Goal: Check status: Check status

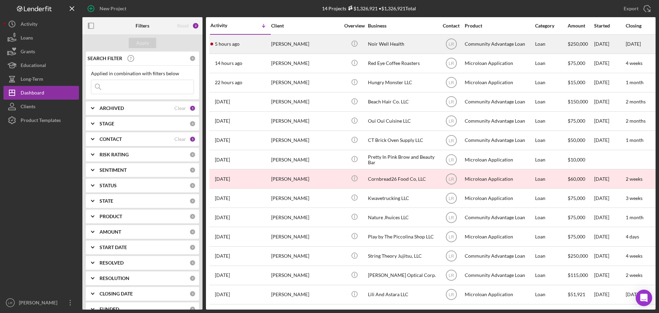
click at [222, 41] on div "[PERSON_NAME]" at bounding box center [305, 44] width 69 height 18
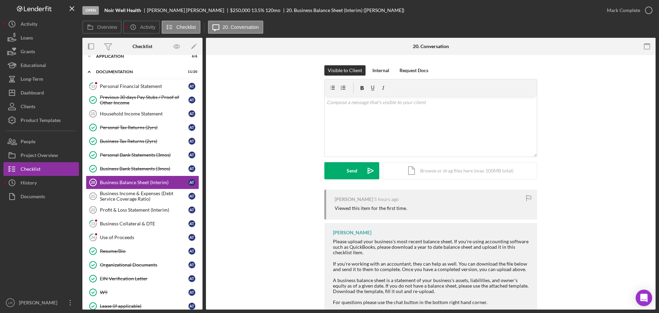
scroll to position [24, 0]
click at [123, 60] on div "Personal Financial Statement" at bounding box center [144, 85] width 89 height 5
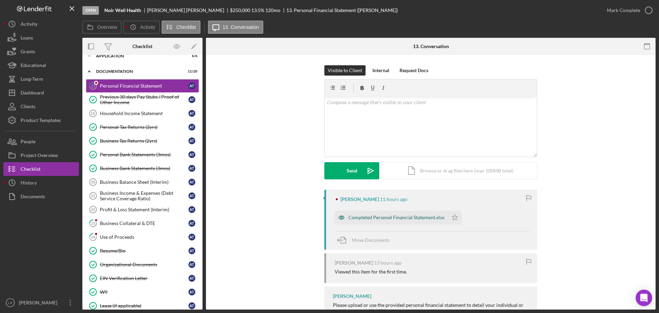
click at [222, 60] on div "Completed Personal Financial Statement.xlsx" at bounding box center [396, 217] width 96 height 5
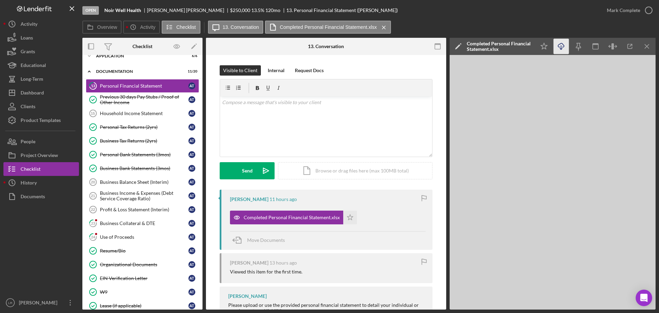
click at [222, 46] on icon "Icon/Download" at bounding box center [561, 46] width 15 height 15
click at [126, 60] on div "Business Collateral & DTE" at bounding box center [144, 222] width 89 height 5
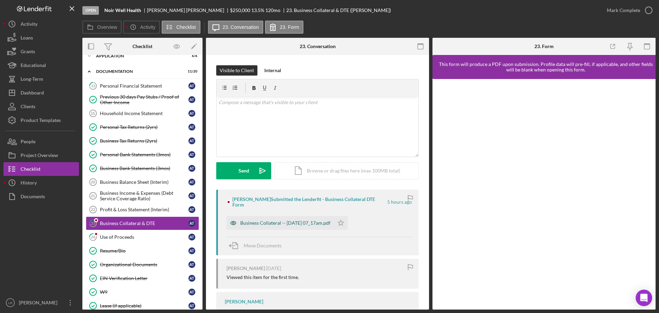
click at [222, 60] on div "Business Collateral -- [DATE] 07_17am.pdf" at bounding box center [285, 222] width 90 height 5
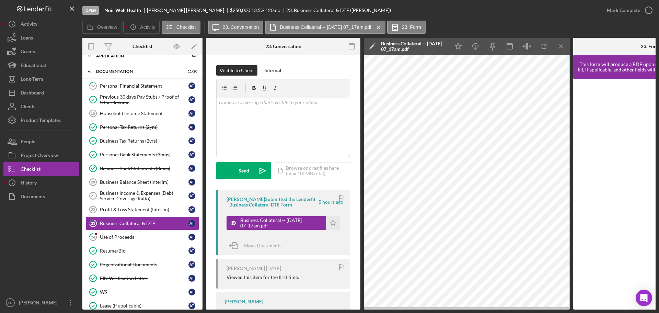
click at [222, 44] on icon "Icon/Edit" at bounding box center [372, 46] width 17 height 17
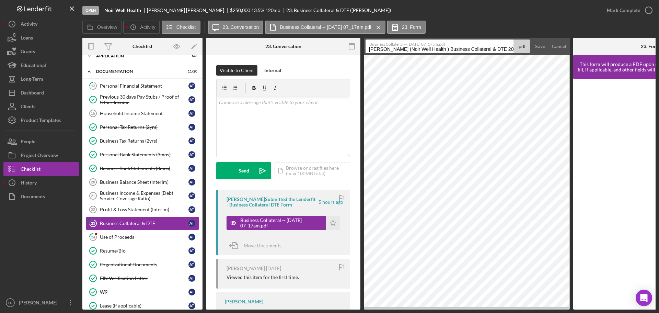
drag, startPoint x: 439, startPoint y: 48, endPoint x: 90, endPoint y: 14, distance: 350.7
click at [90, 14] on div "Open Noir Well Health [PERSON_NAME] $250,000 $250,000 13.5 % 120 mo 23. Busines…" at bounding box center [368, 154] width 573 height 309
drag, startPoint x: 540, startPoint y: 47, endPoint x: 455, endPoint y: 43, distance: 84.5
click at [222, 44] on form "Business Collateral -- [DATE] 07_17am.pdf Business Collateral & DTE 20251006 .p…" at bounding box center [467, 46] width 206 height 17
drag, startPoint x: 425, startPoint y: 47, endPoint x: 467, endPoint y: 53, distance: 43.3
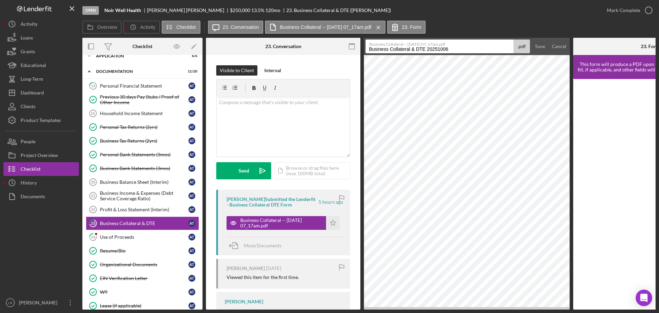
click at [195, 10] on div "Open Noir Well Health [PERSON_NAME] $250,000 $250,000 13.5 % 120 mo 23. Busines…" at bounding box center [368, 154] width 573 height 309
type input "Business Collateral & DTE"
click at [222, 45] on div "Save" at bounding box center [540, 46] width 10 height 14
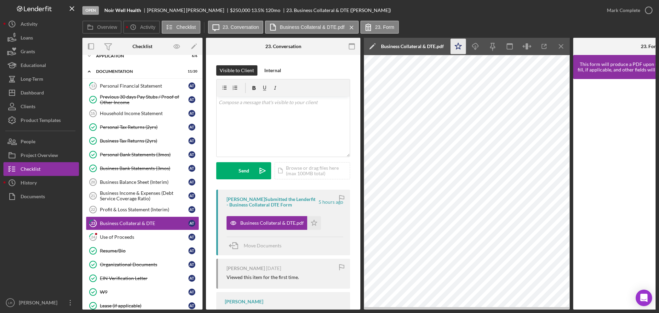
click at [222, 47] on icon "Icon/Star" at bounding box center [458, 46] width 15 height 15
click at [222, 46] on icon "Icon/Download" at bounding box center [475, 46] width 15 height 15
click at [222, 48] on icon "Icon/Menu Close" at bounding box center [561, 46] width 15 height 15
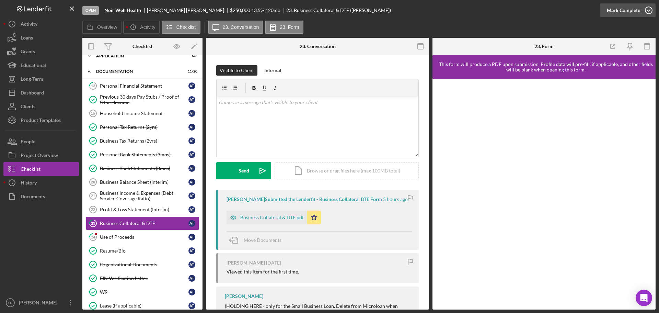
click at [222, 10] on icon "button" at bounding box center [648, 10] width 17 height 17
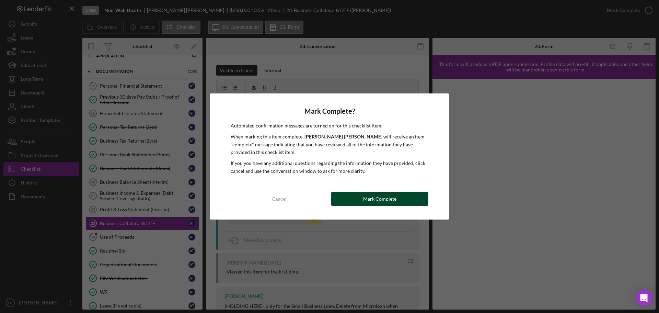
click at [222, 60] on div "Mark Complete" at bounding box center [379, 199] width 33 height 14
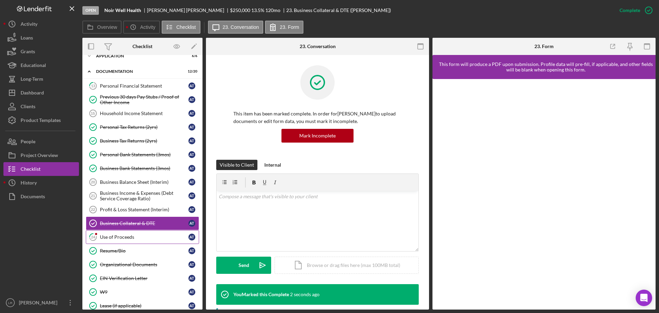
click at [116, 60] on div "Use of Proceeds" at bounding box center [144, 236] width 89 height 5
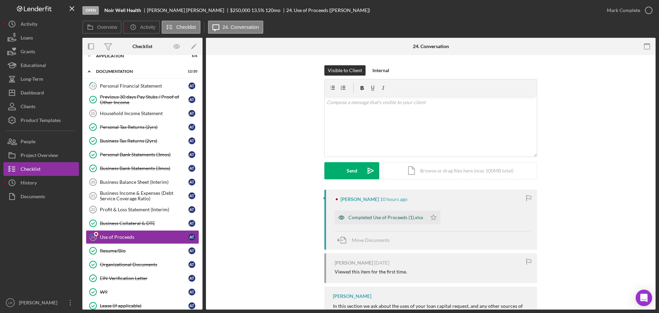
click at [222, 60] on div "Completed Use of Proceeds (1).xlsx" at bounding box center [381, 217] width 92 height 14
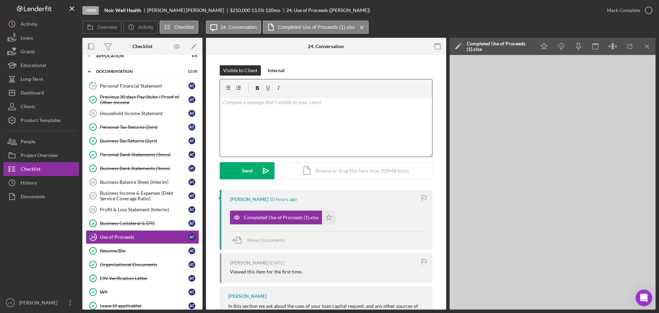
click at [222, 60] on div "v Color teal Color pink Remove color Add row above Add row below Add column bef…" at bounding box center [326, 126] width 212 height 60
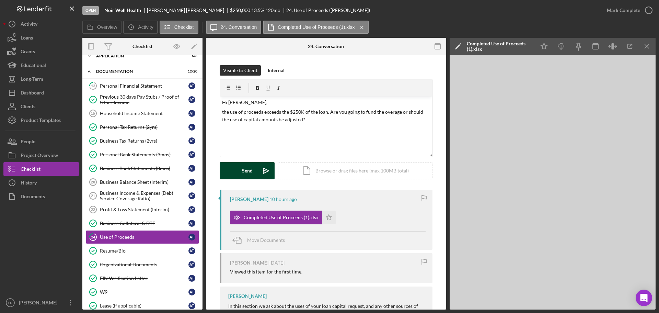
click at [222, 60] on button "Send Icon/icon-invite-send" at bounding box center [247, 170] width 55 height 17
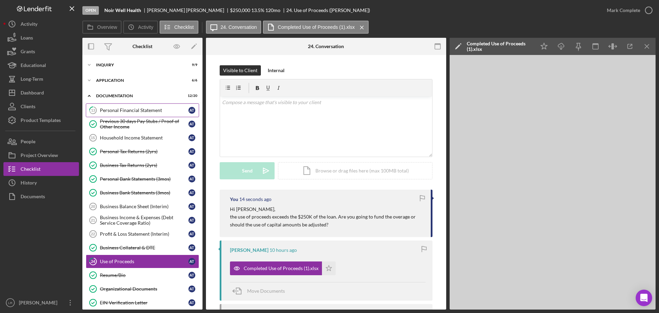
click at [131, 60] on div "Personal Financial Statement" at bounding box center [144, 109] width 89 height 5
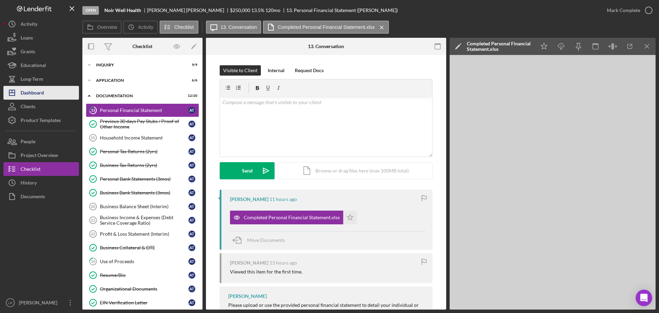
click at [34, 60] on div "Dashboard" at bounding box center [32, 93] width 23 height 15
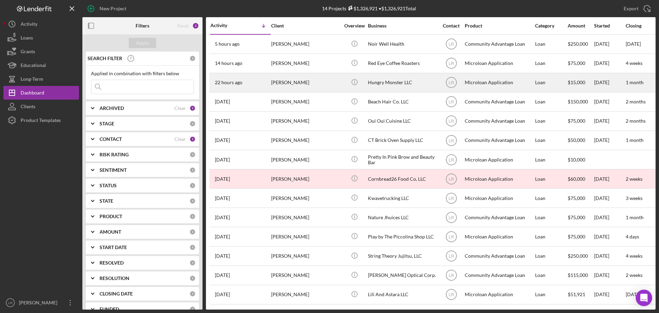
click at [222, 60] on div "[PERSON_NAME]" at bounding box center [305, 82] width 69 height 18
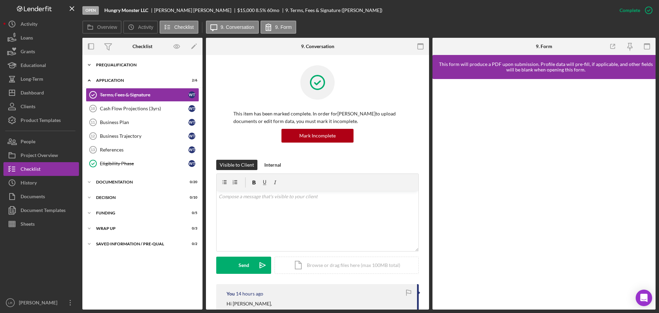
click at [103, 60] on div "Prequalification" at bounding box center [145, 65] width 98 height 4
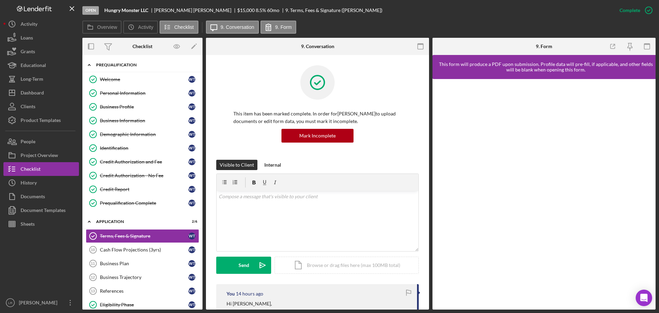
click at [103, 60] on div "Prequalification" at bounding box center [145, 65] width 98 height 4
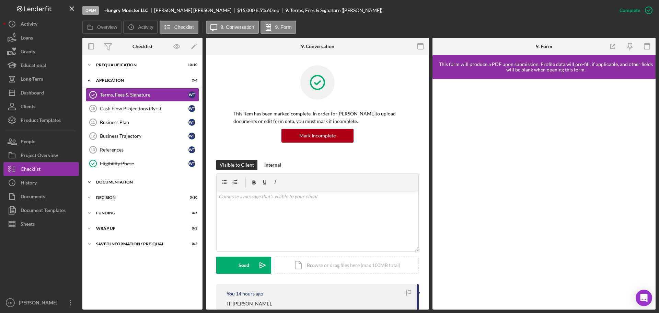
click at [130, 60] on div "Documentation" at bounding box center [145, 182] width 98 height 4
